Goal: Information Seeking & Learning: Learn about a topic

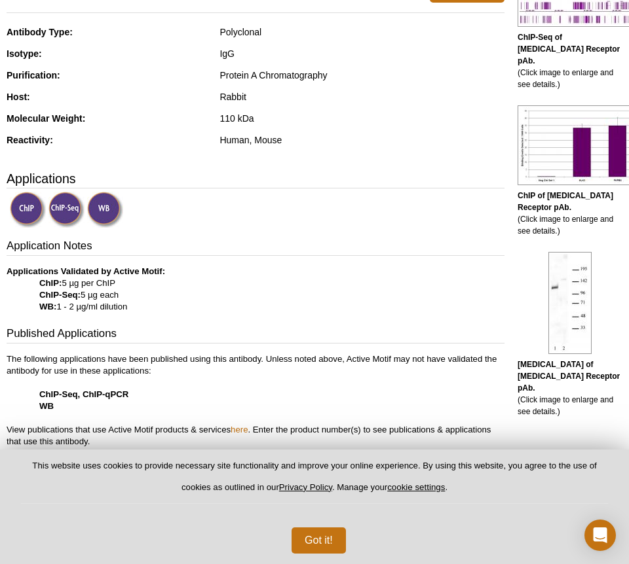
scroll to position [506, 0]
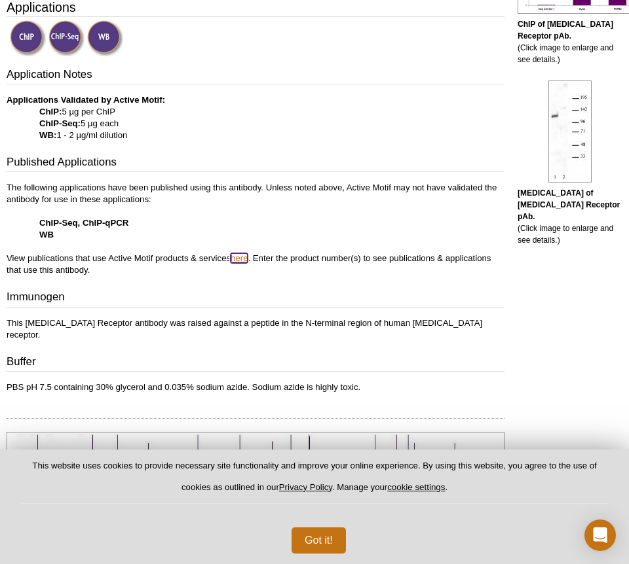
click at [245, 260] on link "here" at bounding box center [238, 258] width 17 height 10
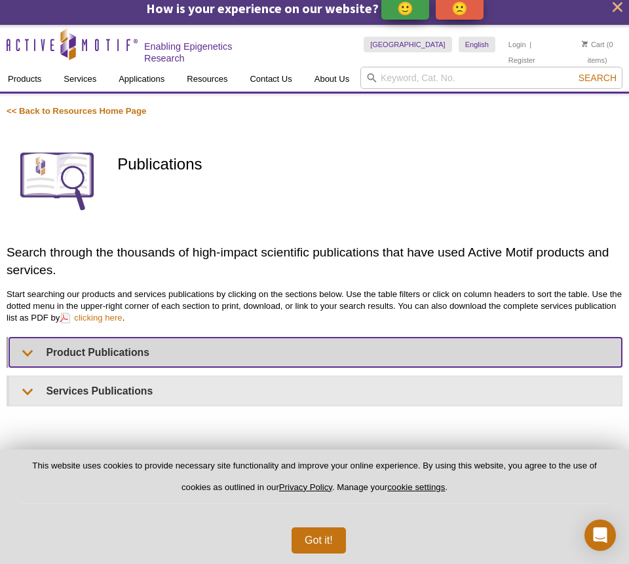
click at [128, 345] on summary "Product Publications" at bounding box center [315, 352] width 612 height 29
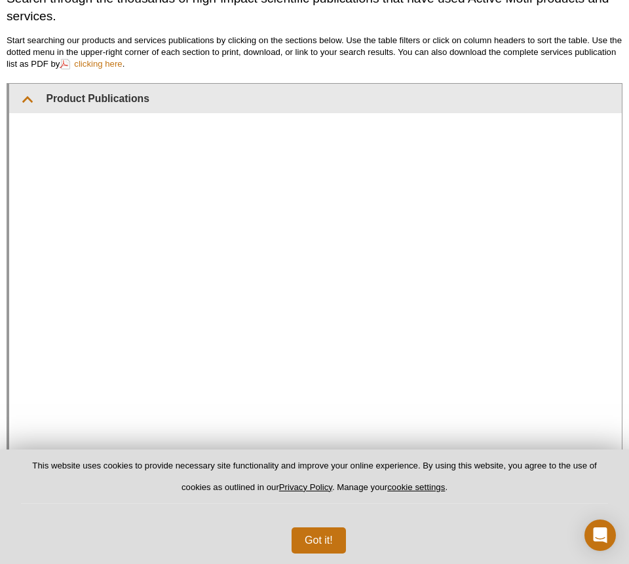
scroll to position [266, 0]
